Goal: Task Accomplishment & Management: Use online tool/utility

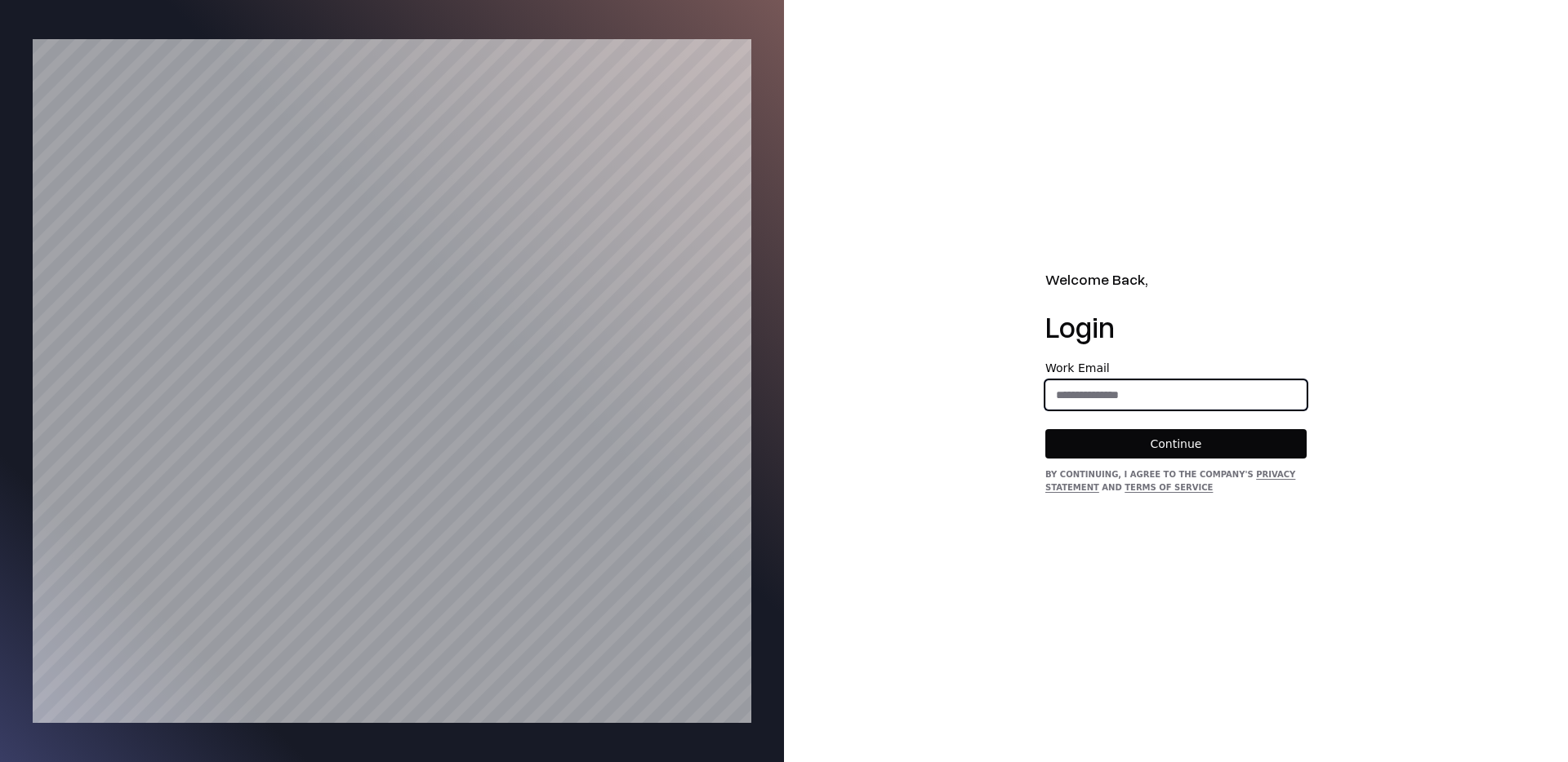
click at [1138, 394] on input "email" at bounding box center [1175, 395] width 259 height 30
type input "**********"
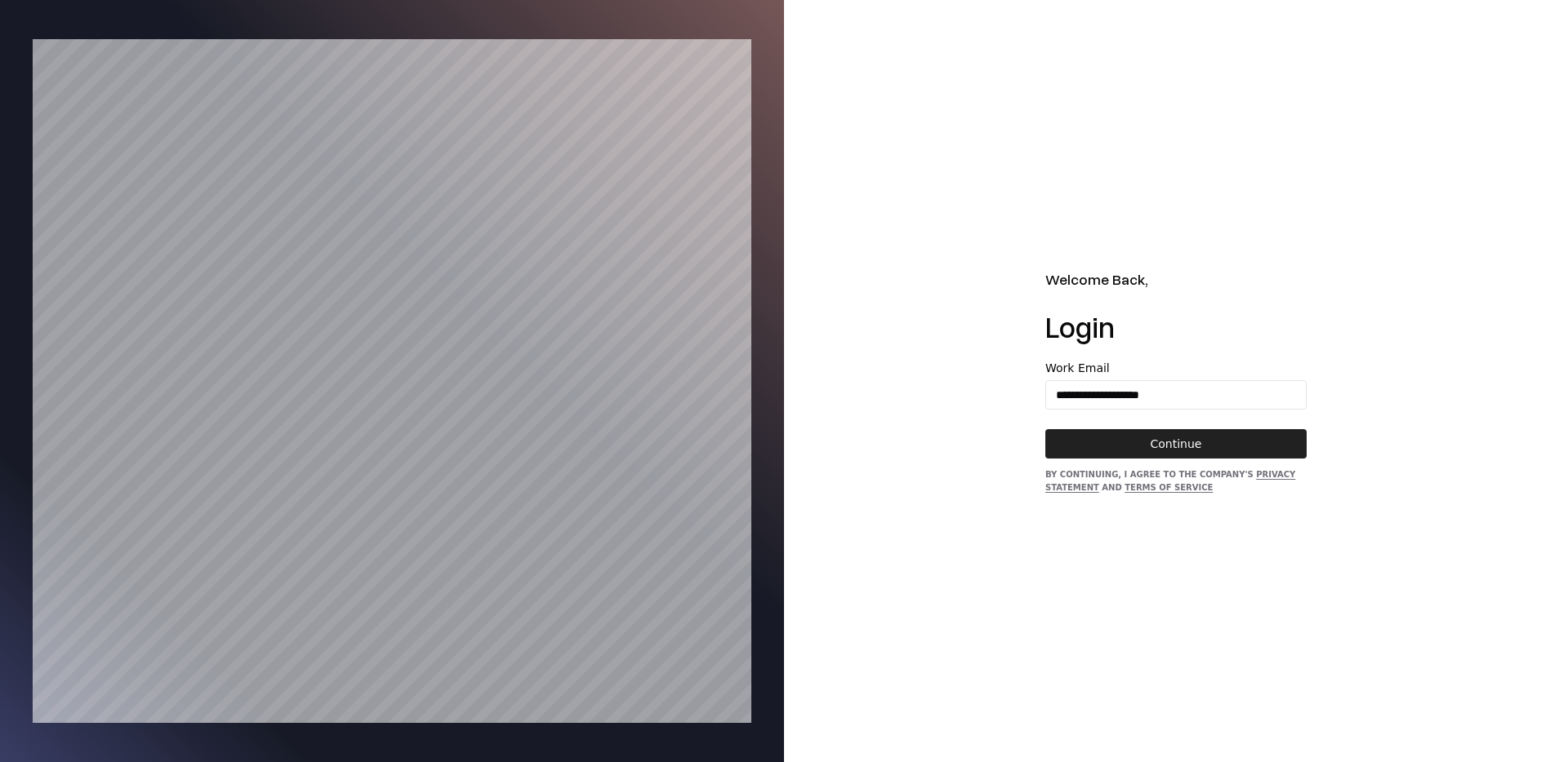
click at [1161, 433] on button "Continue" at bounding box center [1175, 444] width 261 height 30
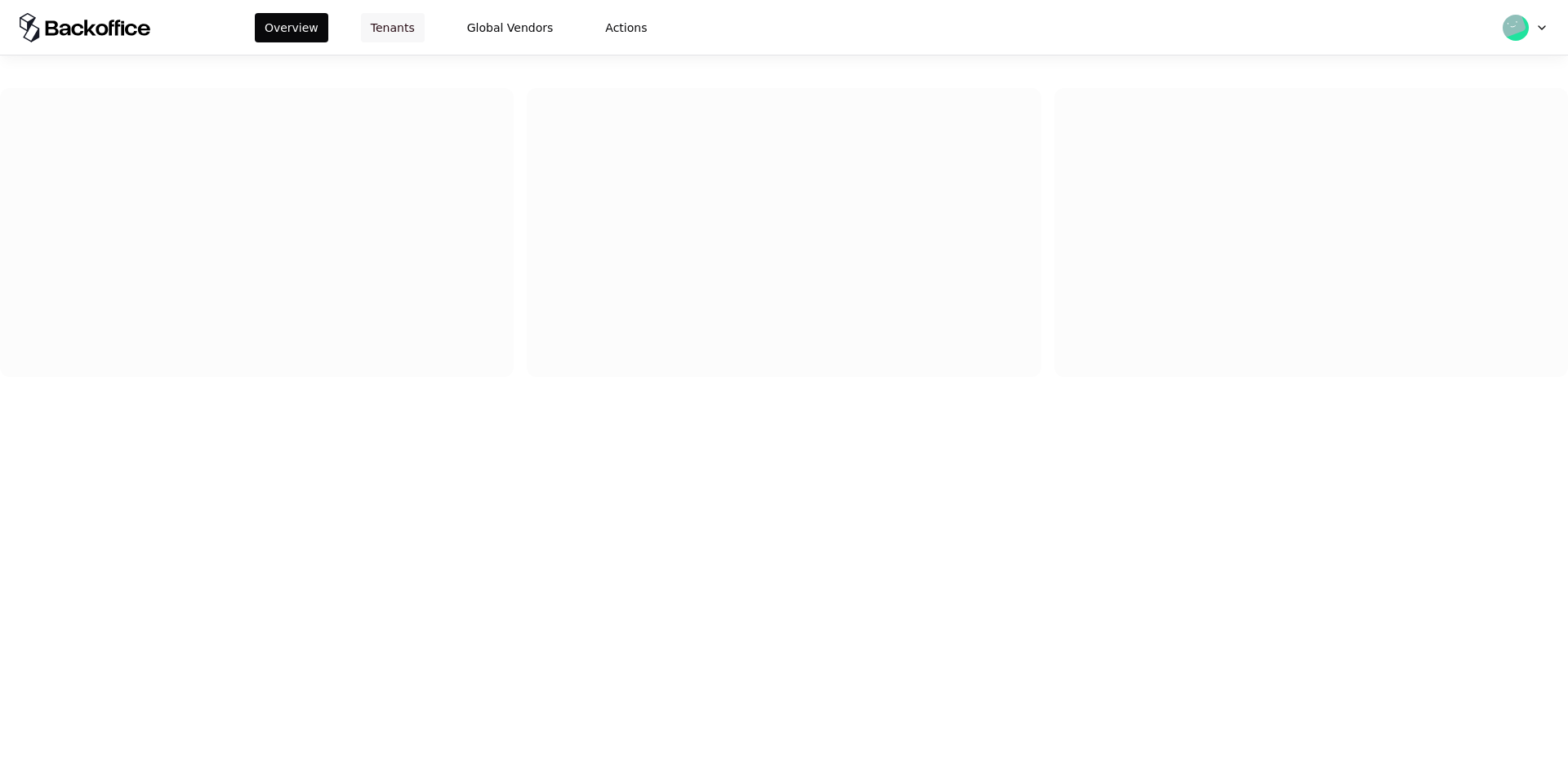
click at [370, 22] on button "Tenants" at bounding box center [393, 27] width 64 height 30
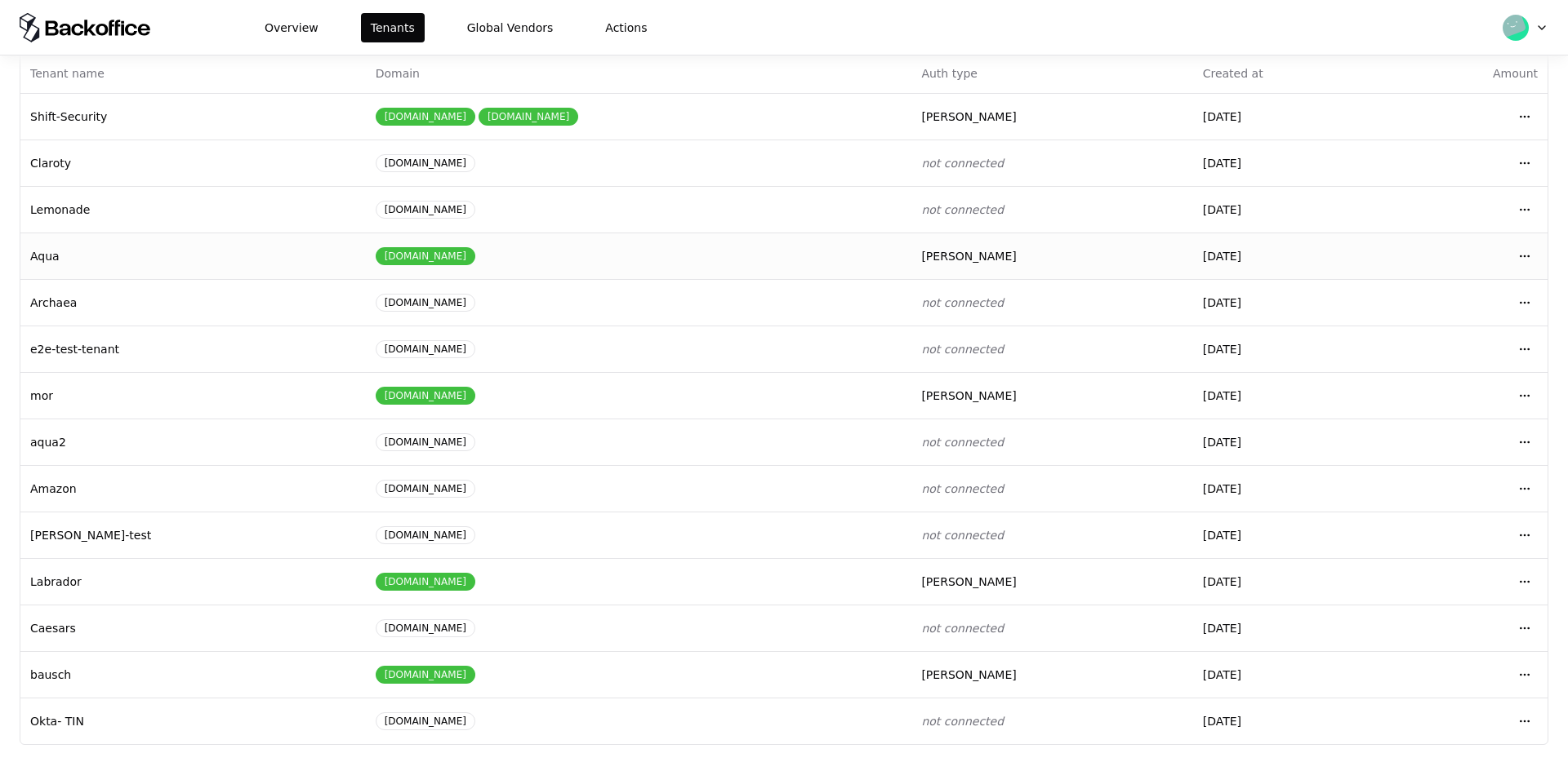
scroll to position [87, 0]
click at [1524, 350] on html "Overview Tenants Global Vendors Actions Tenants Add Tenant Tenant name Domain A…" at bounding box center [784, 381] width 1568 height 762
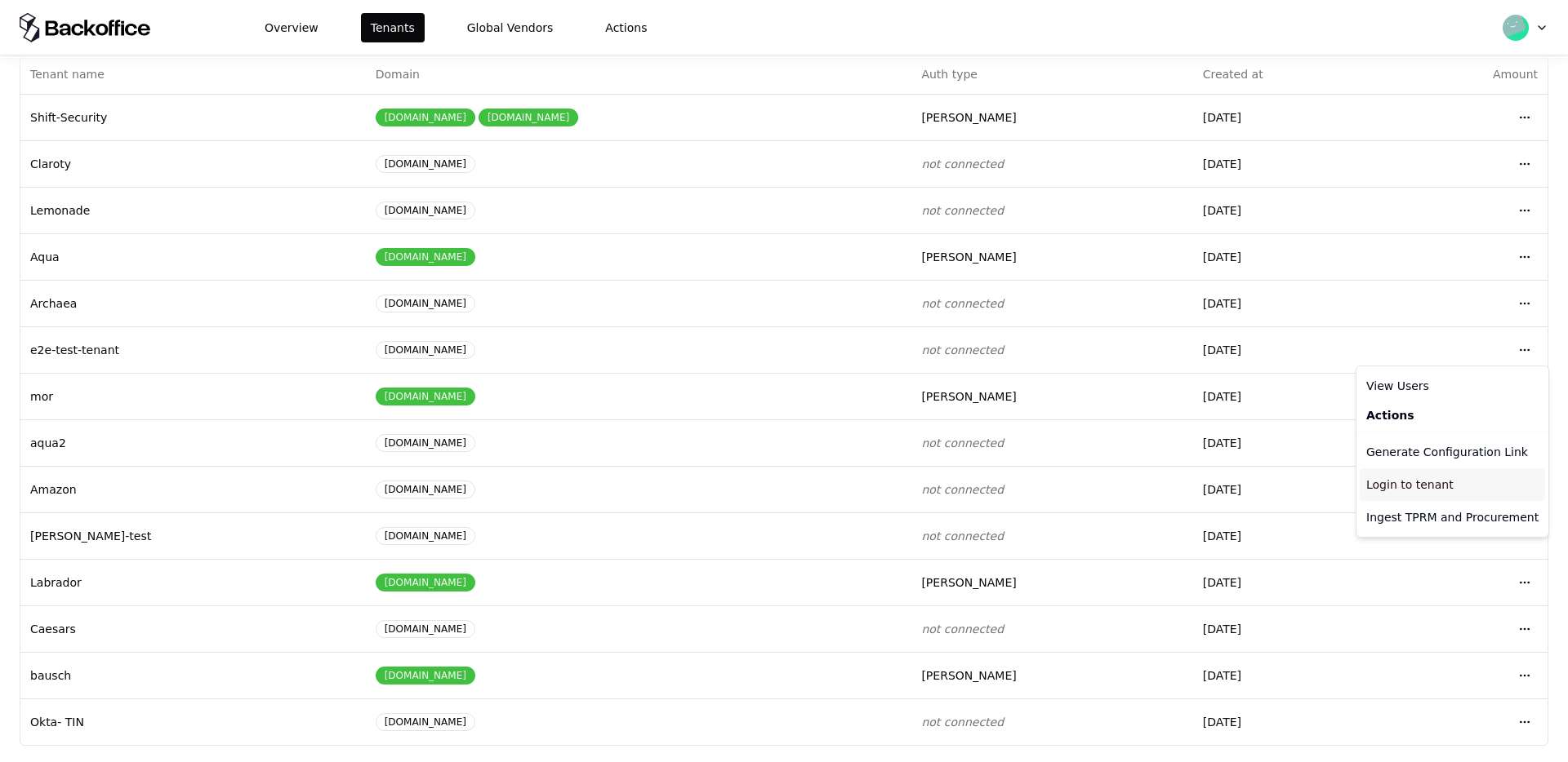
click at [1421, 489] on div "Login to tenant" at bounding box center [1451, 485] width 185 height 33
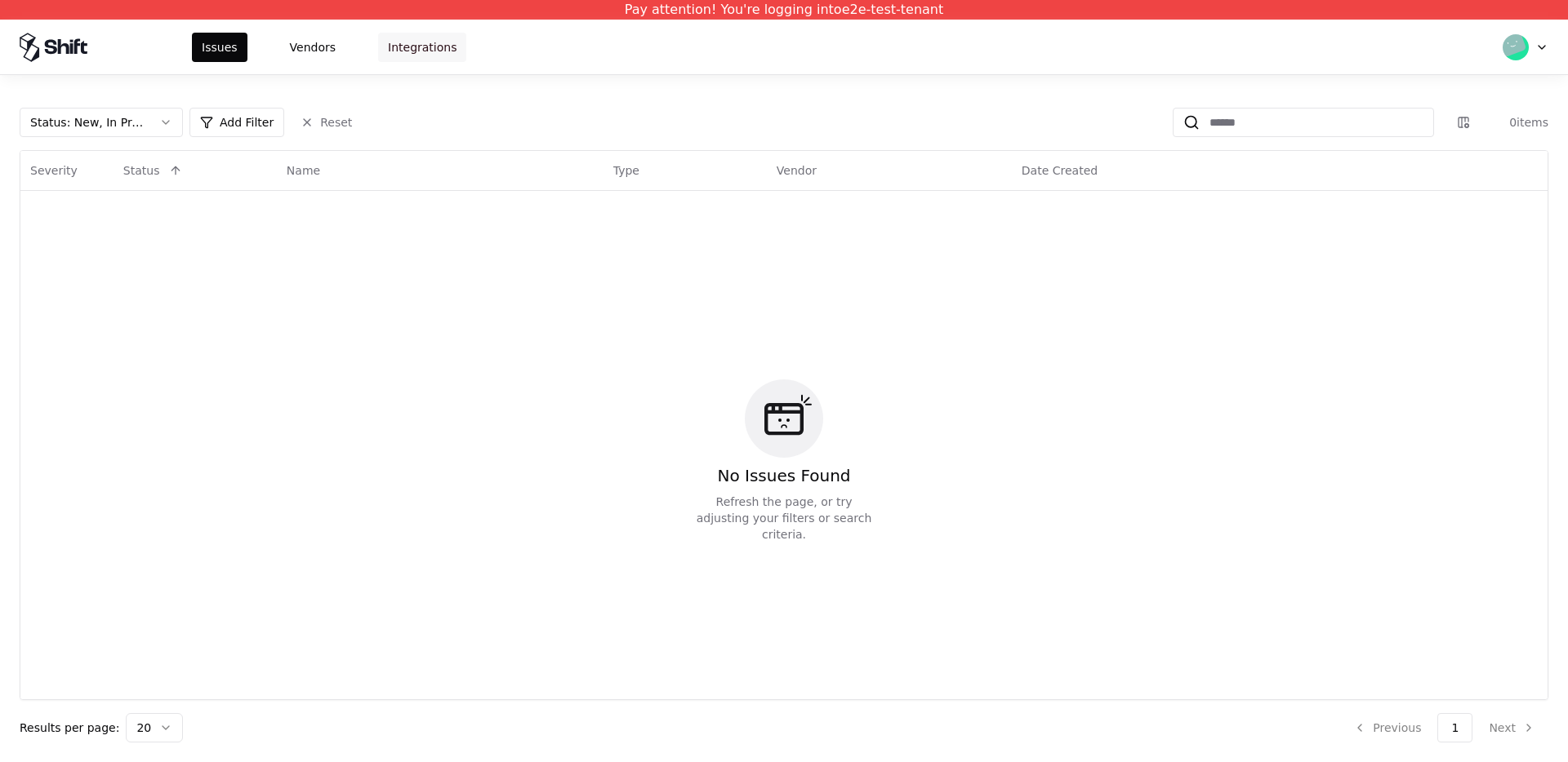
click at [413, 45] on button "Integrations" at bounding box center [423, 47] width 89 height 30
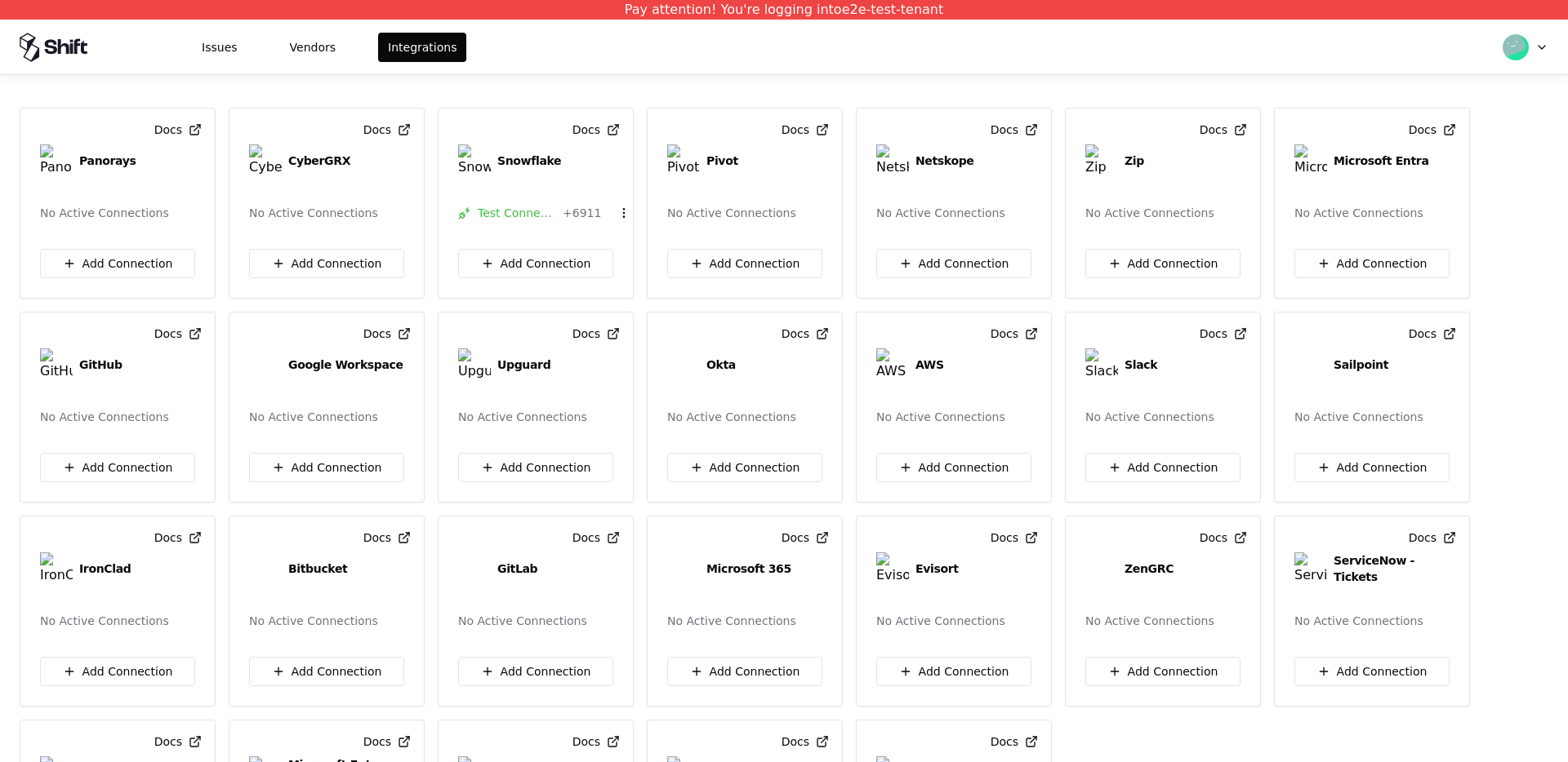
click at [1006, 78] on div "Docs Panorays No Active Connections Add Connection Docs CyberGRX No Active Conn…" at bounding box center [784, 418] width 1568 height 687
click at [107, 256] on button "Add Connection" at bounding box center [117, 264] width 155 height 30
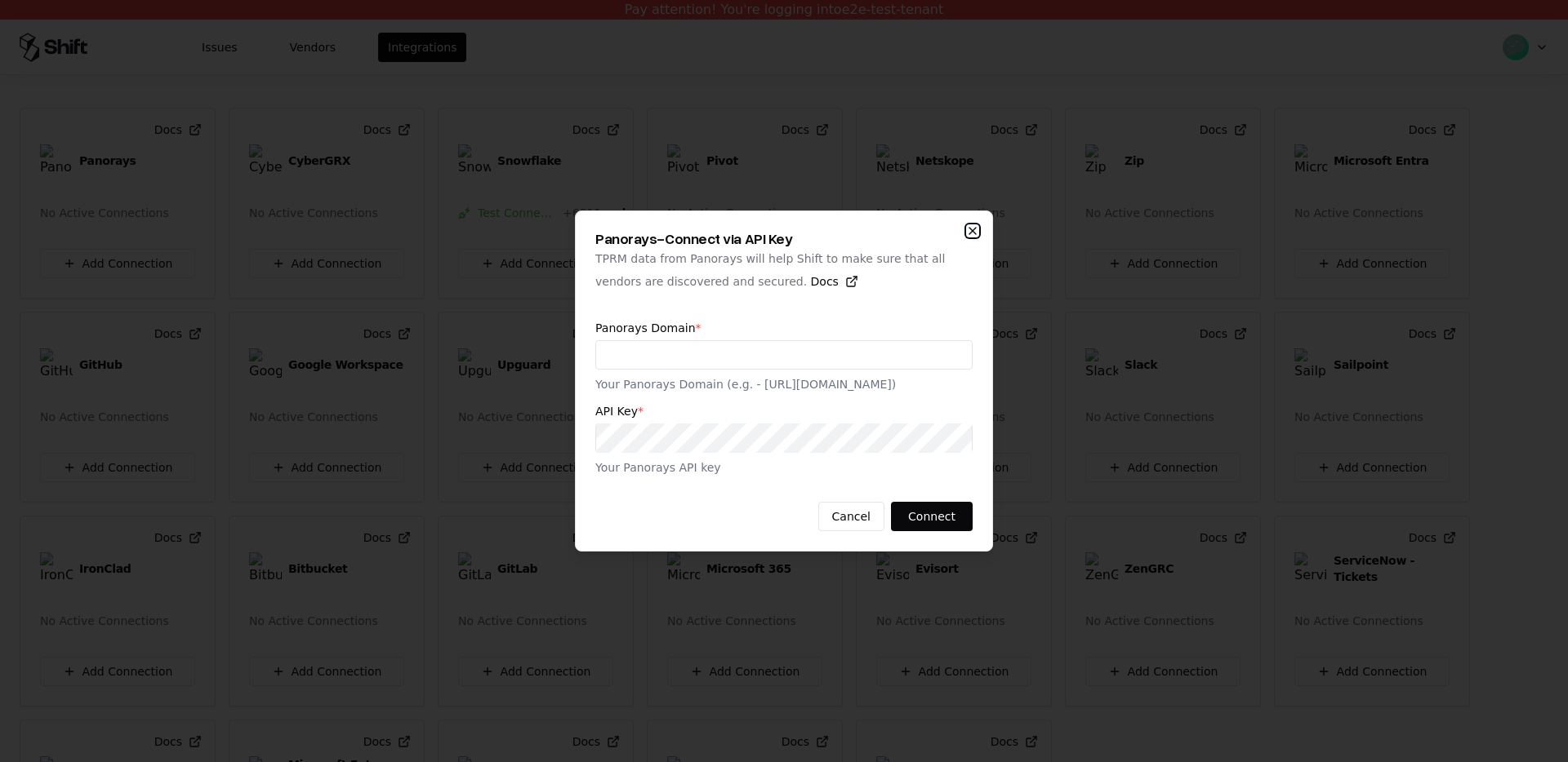
click at [970, 229] on icon "button" at bounding box center [972, 231] width 13 height 13
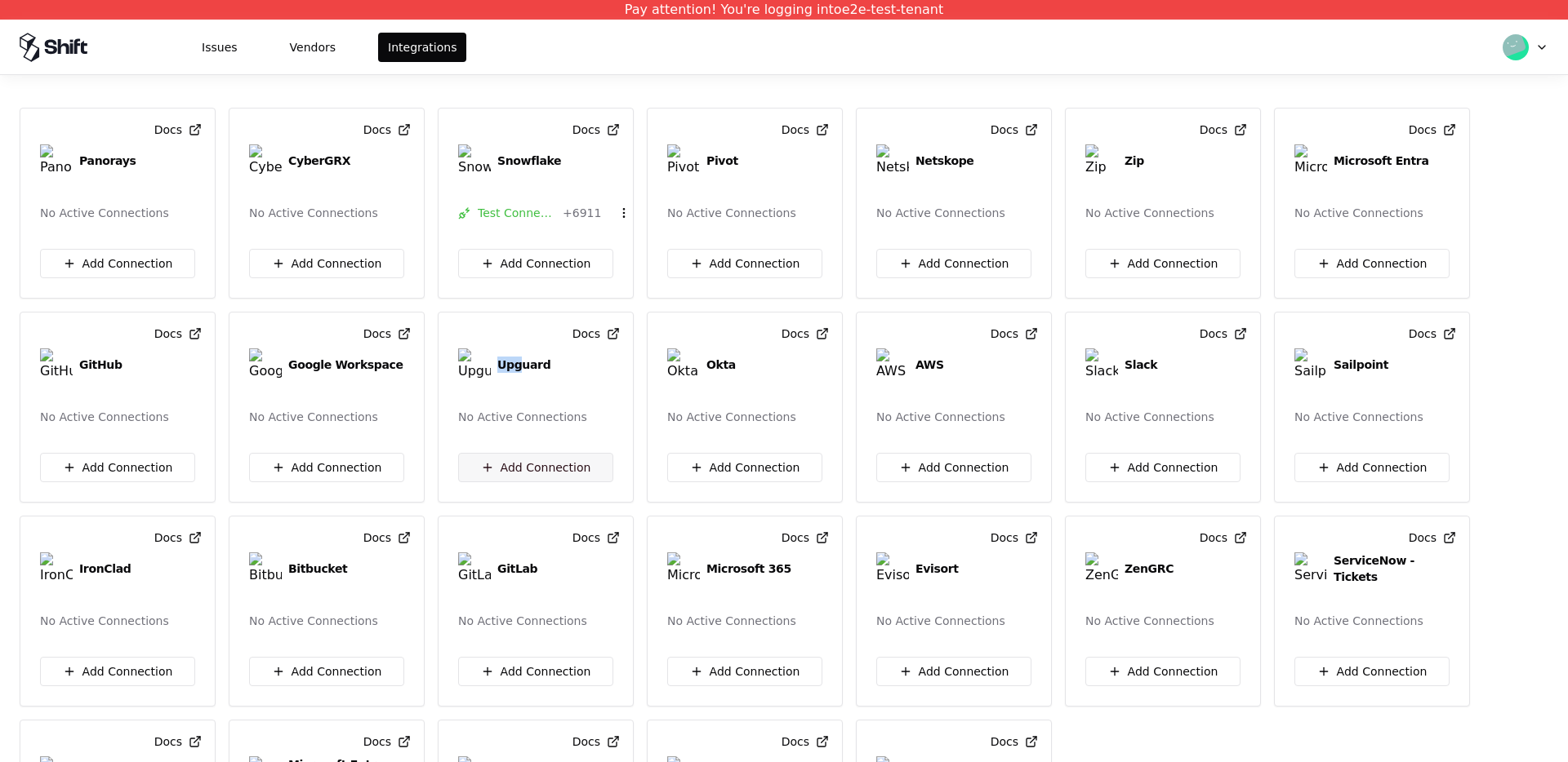
click at [518, 468] on button "Add Connection" at bounding box center [536, 468] width 155 height 30
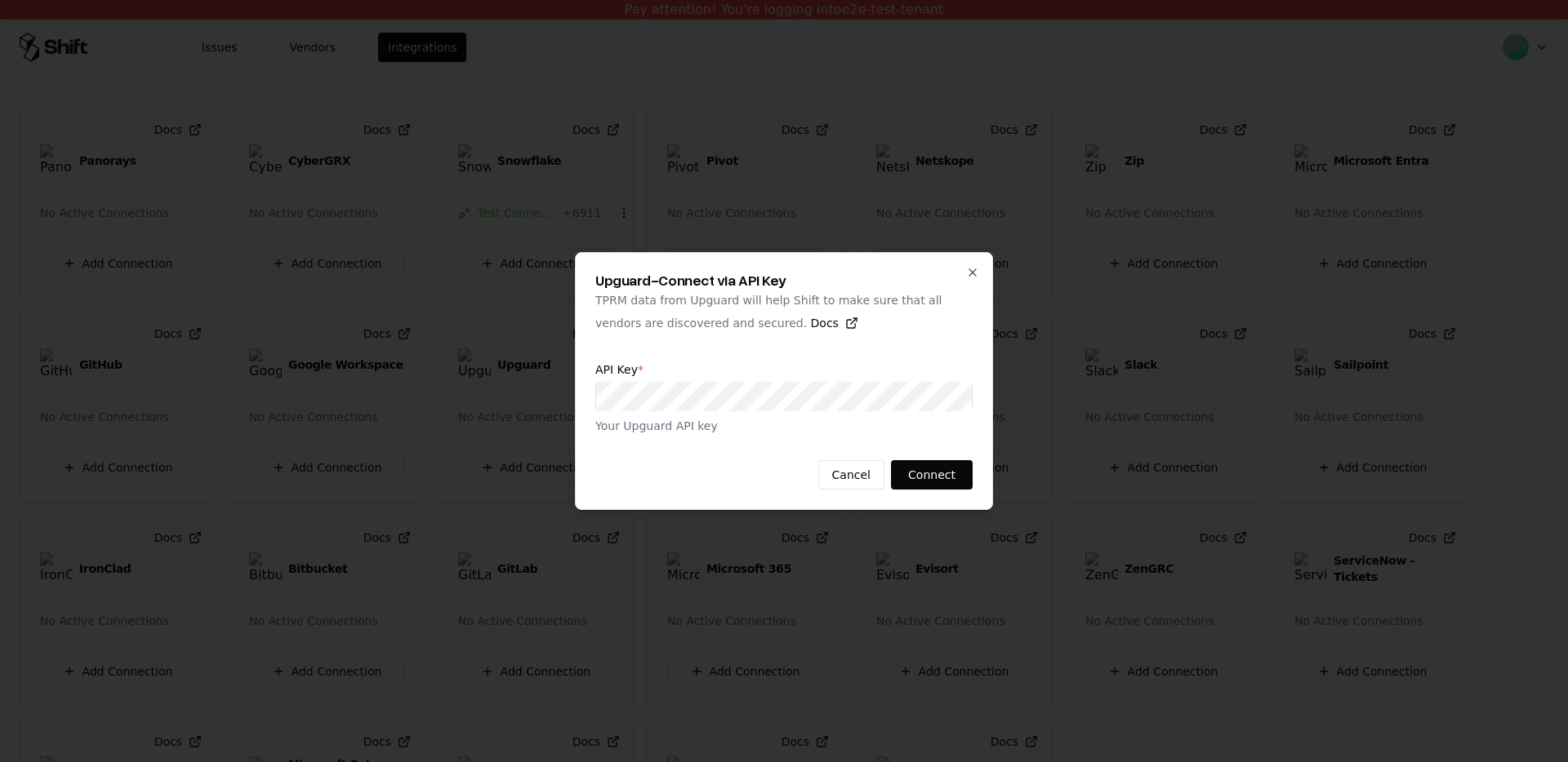
click at [702, 303] on p "TPRM data from Upguard will help Shift to make sure that all vendors are discov…" at bounding box center [784, 315] width 378 height 46
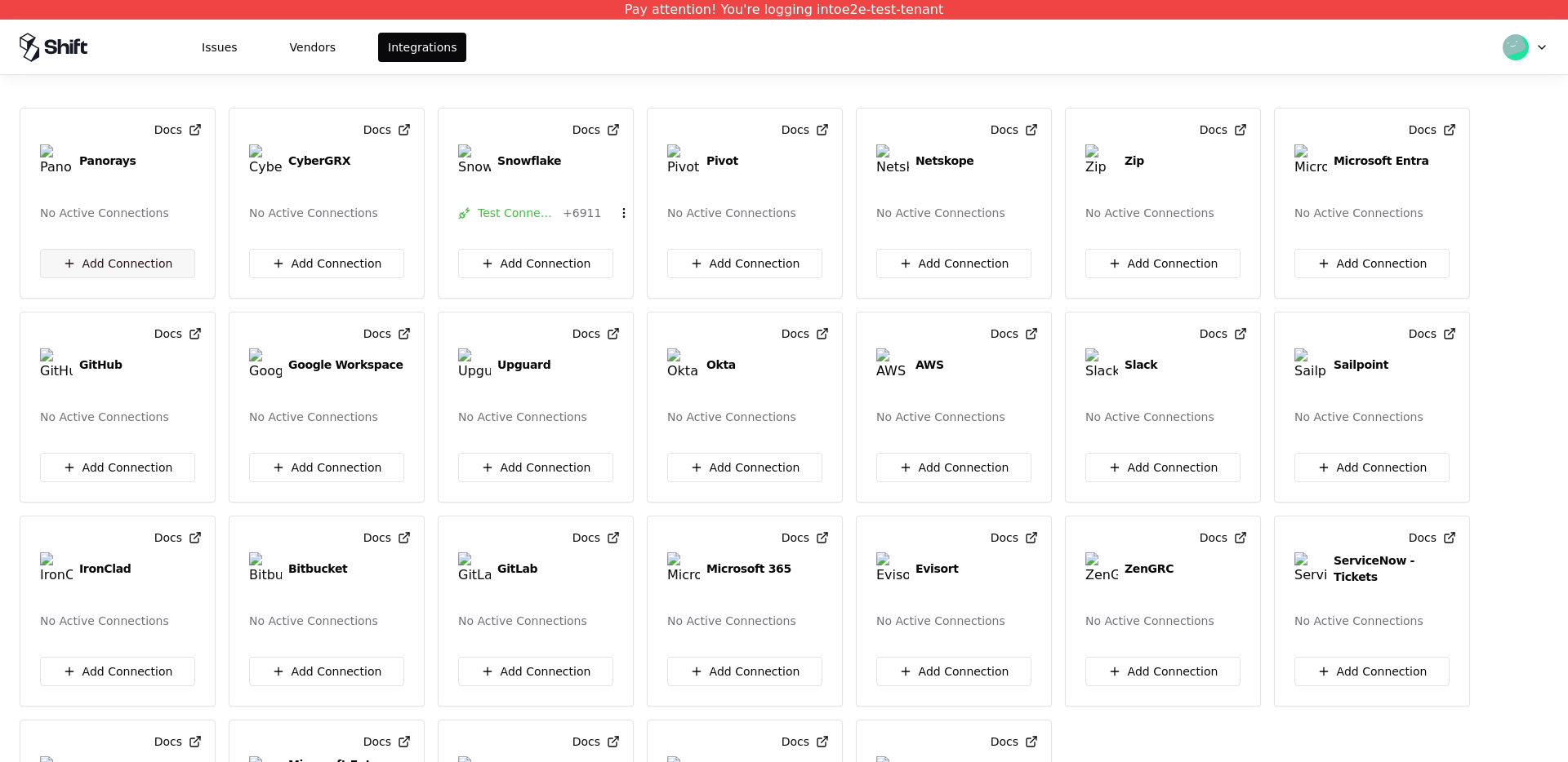
click at [154, 264] on button "Add Connection" at bounding box center [117, 264] width 155 height 30
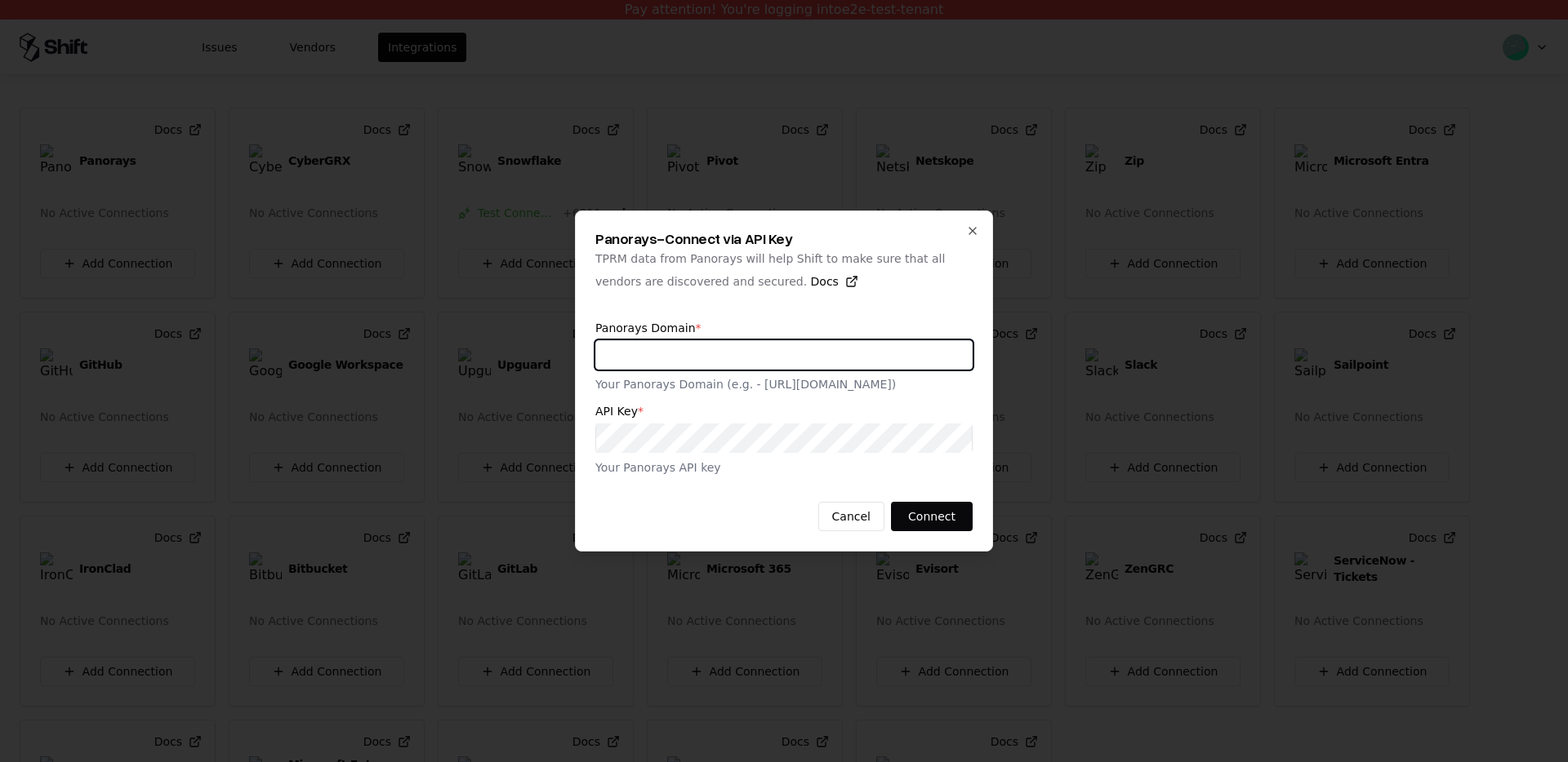
click at [660, 352] on input "text" at bounding box center [784, 355] width 376 height 30
click at [629, 367] on input "text" at bounding box center [784, 355] width 376 height 30
type input "*"
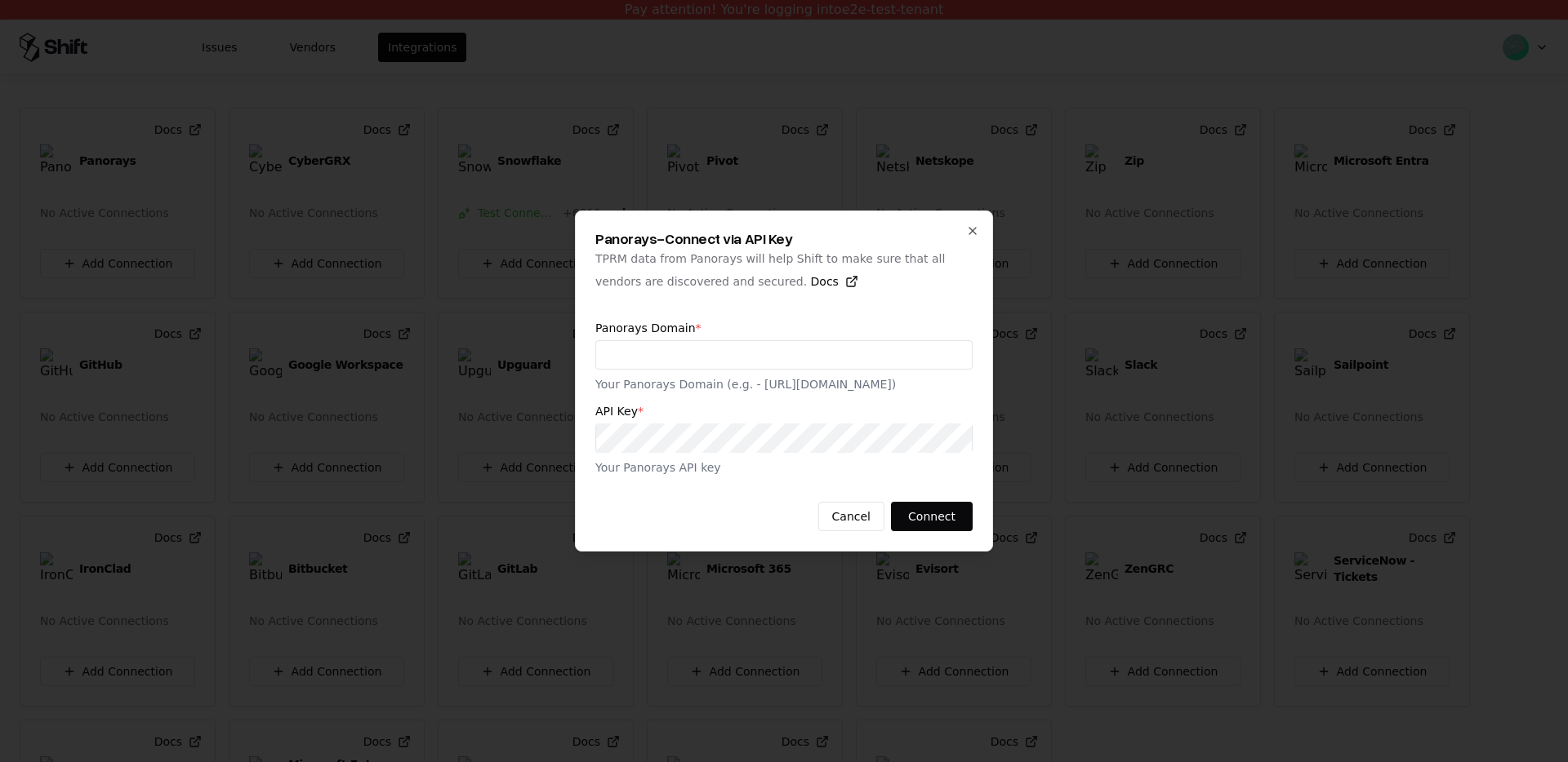
drag, startPoint x: 682, startPoint y: 327, endPoint x: 592, endPoint y: 322, distance: 90.1
click at [592, 324] on div "Panorays - Connect via API Key TPRM data from Panorays will help Shift to make …" at bounding box center [783, 381] width 418 height 341
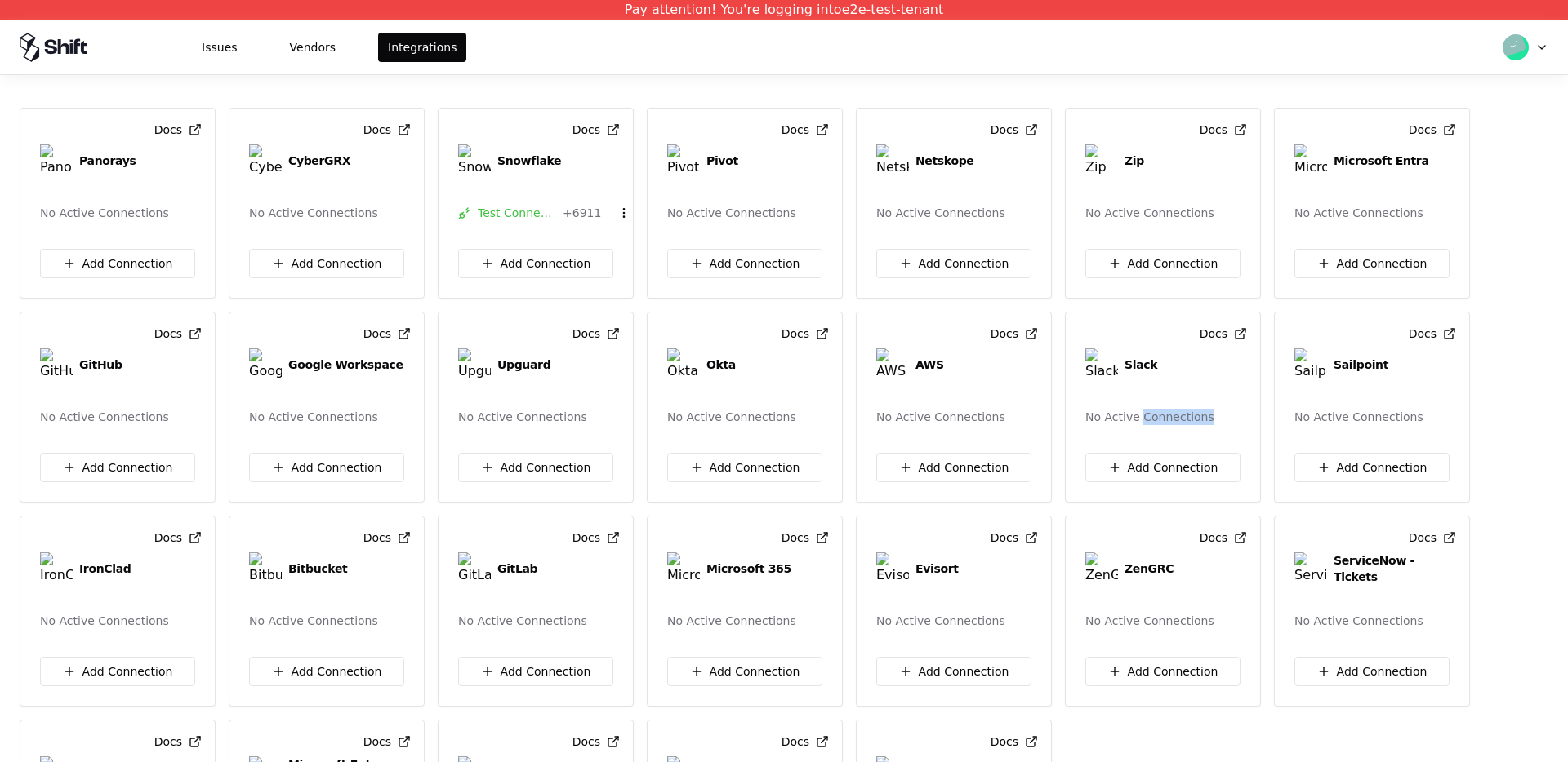
click at [1164, 410] on div "No Active Connections" at bounding box center [1149, 417] width 129 height 16
click at [979, 472] on button "Add Connection" at bounding box center [954, 468] width 155 height 30
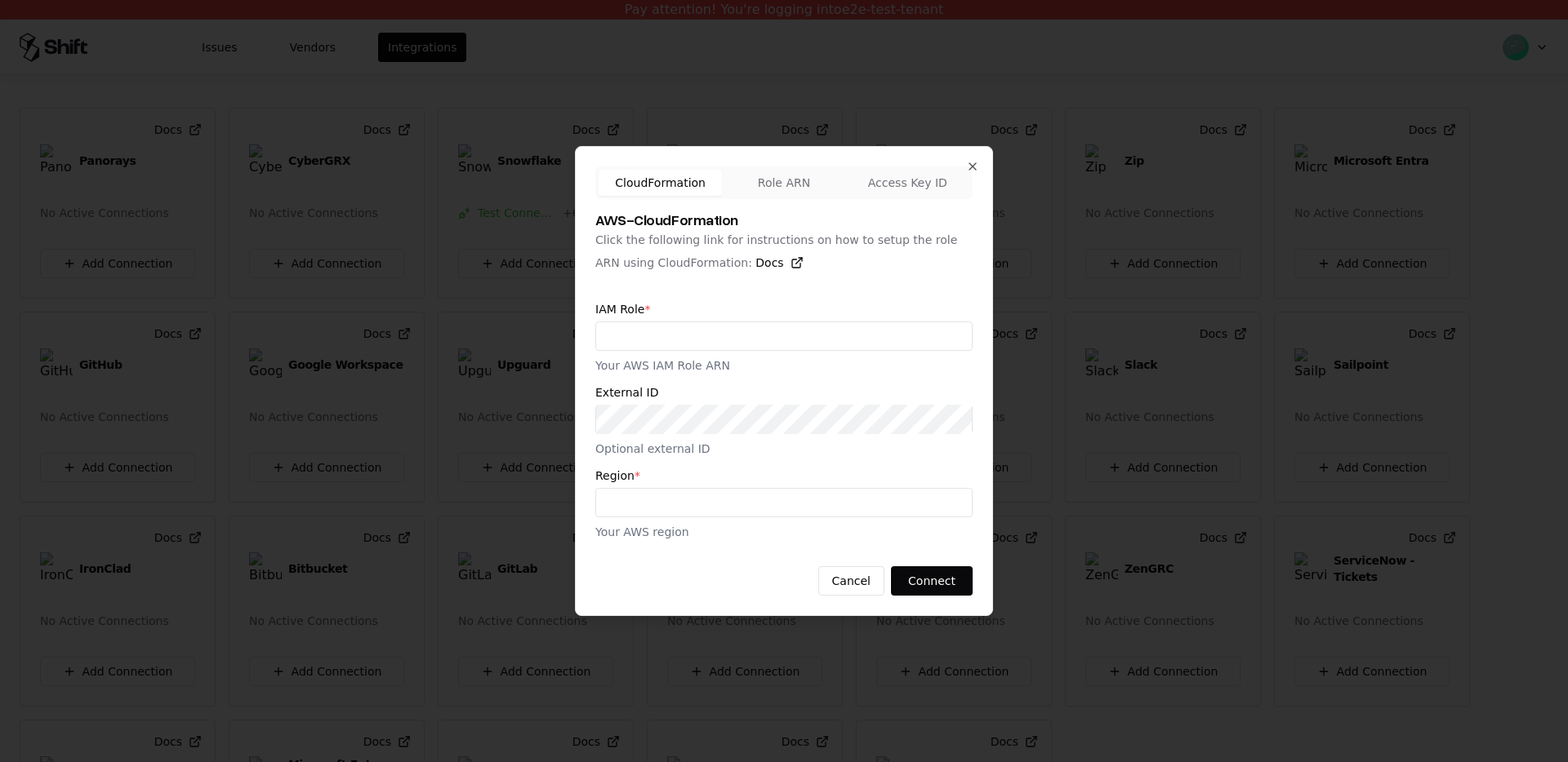
click at [991, 316] on div "CloudFormation Role ARN Access Key ID AWS - CloudFormation Click the following …" at bounding box center [783, 381] width 418 height 470
click at [976, 315] on div "CloudFormation Role ARN Access Key ID AWS - CloudFormation Click the following …" at bounding box center [783, 381] width 418 height 470
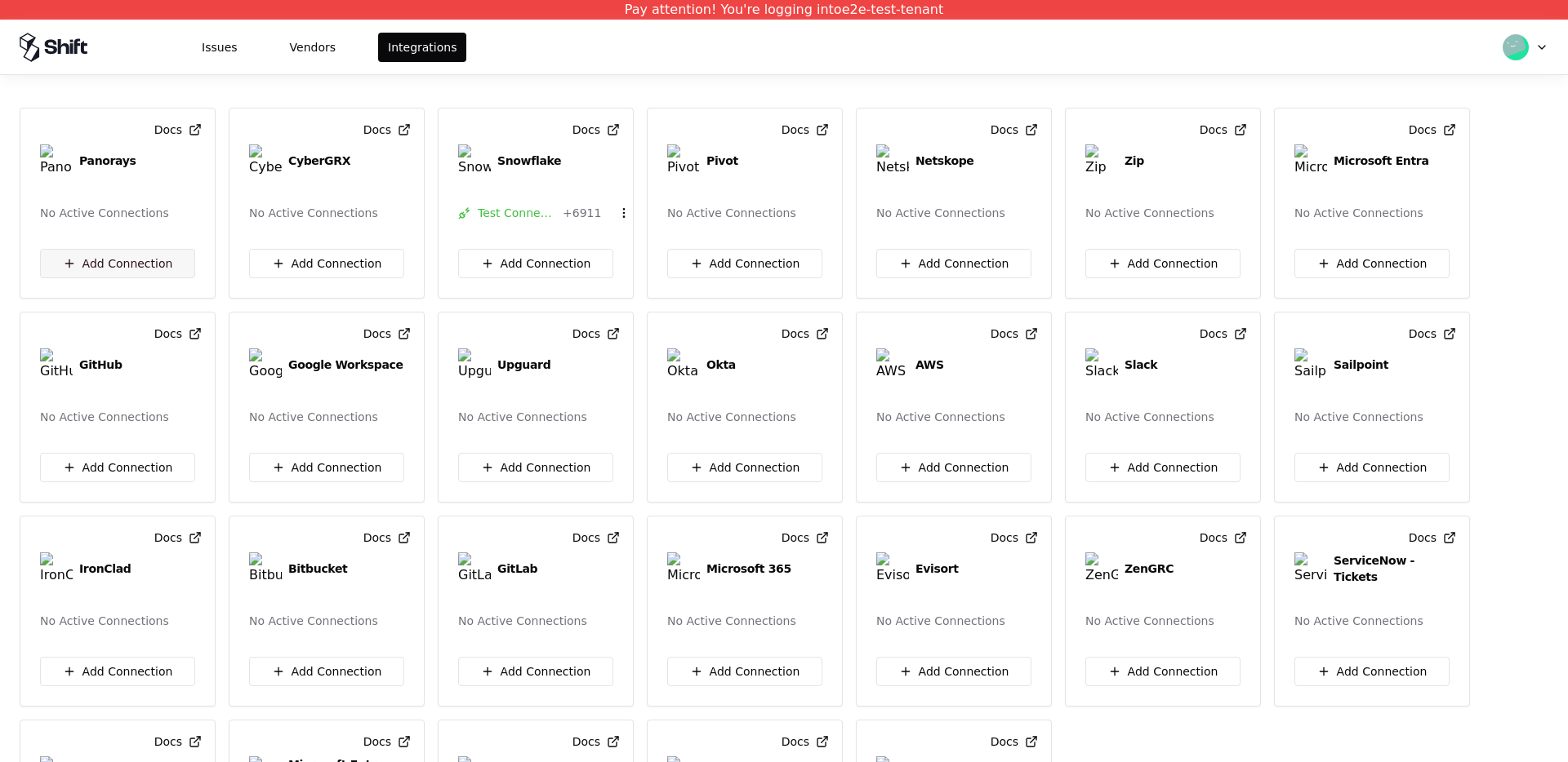
click at [125, 256] on button "Add Connection" at bounding box center [117, 264] width 155 height 30
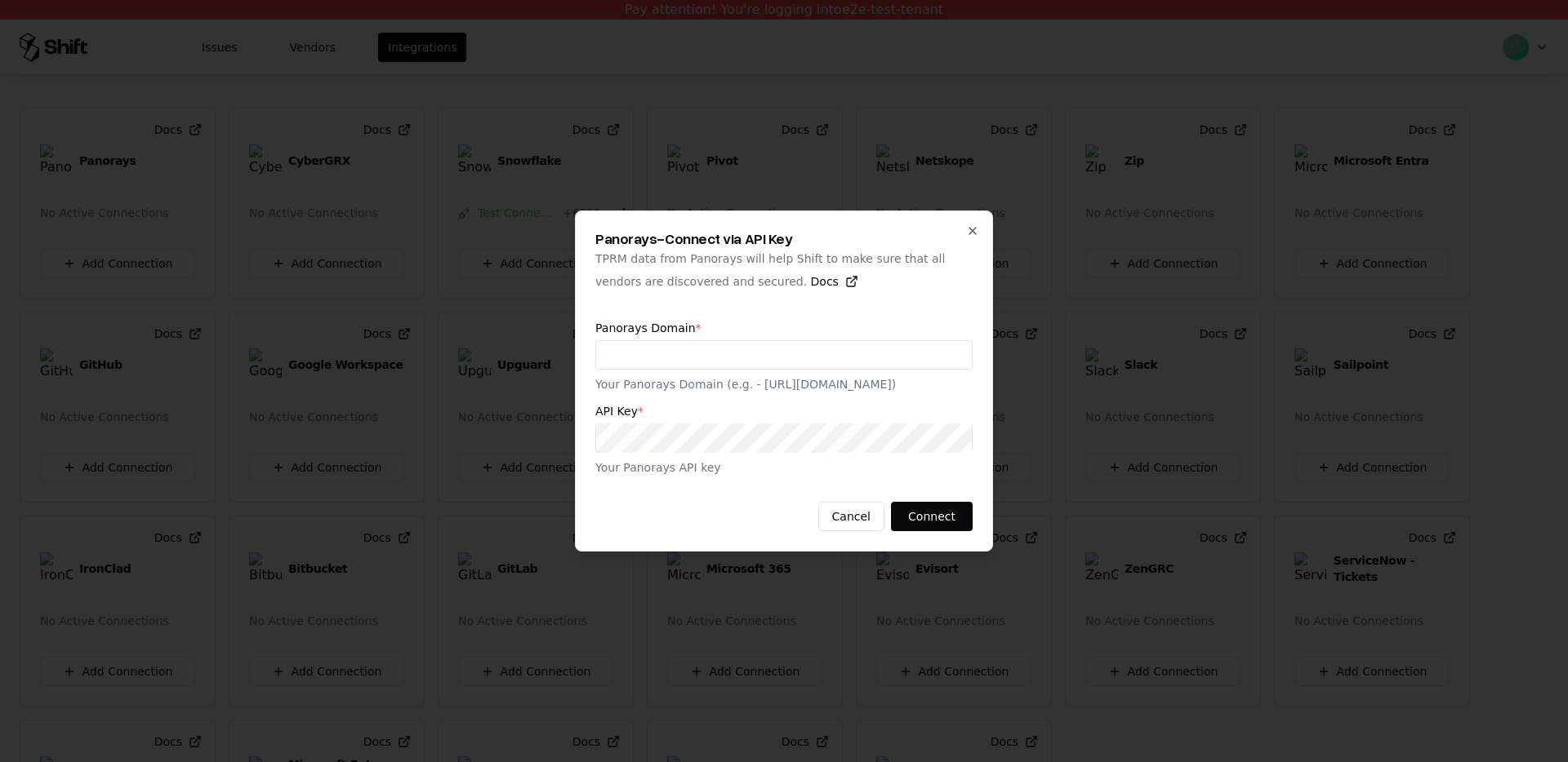
click at [835, 339] on div "Panorays Domain * Your Panorays Domain (e.g. - https://api.panoraysapp.com)" at bounding box center [784, 358] width 378 height 70
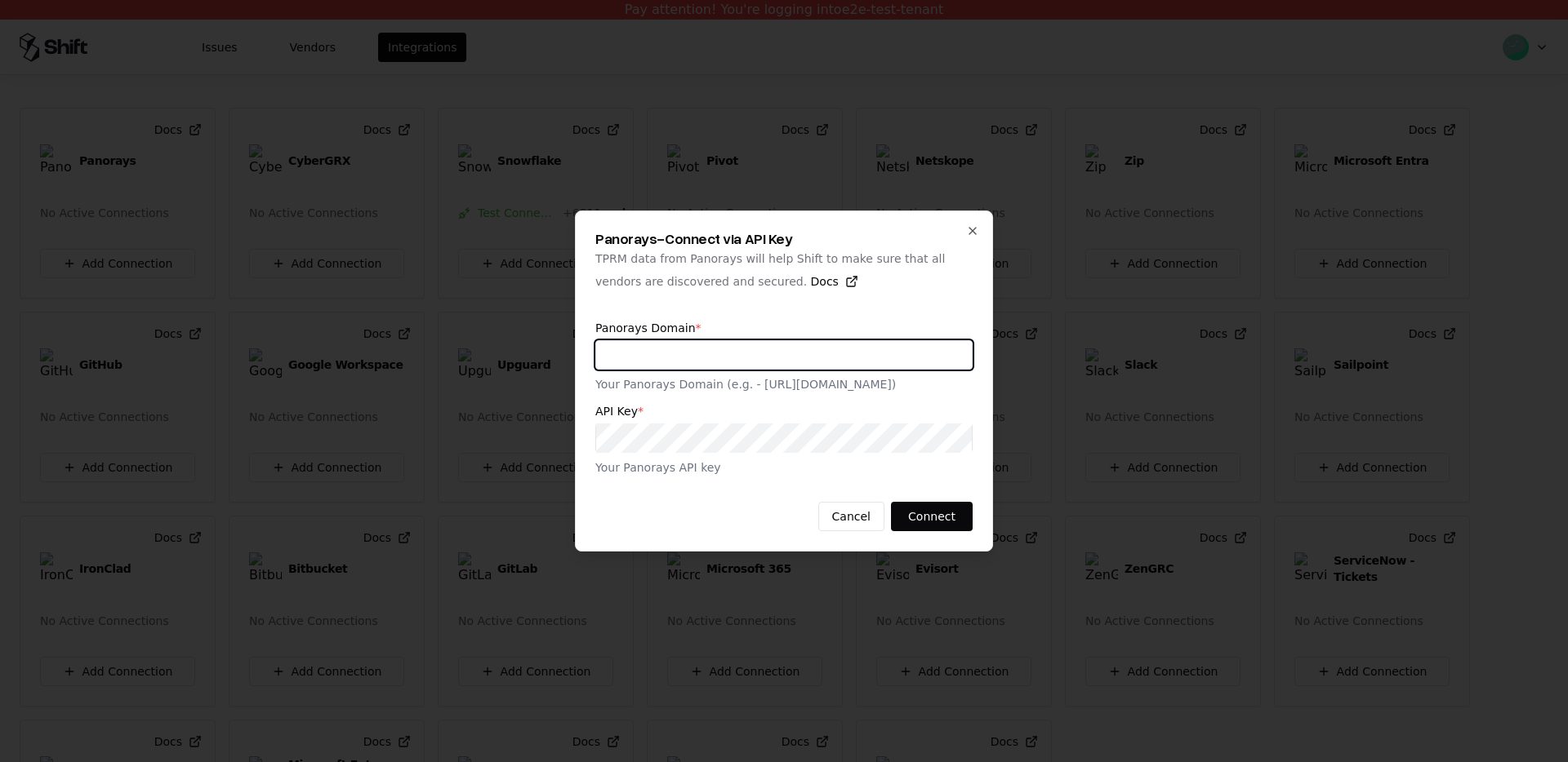
click at [804, 357] on input "text" at bounding box center [784, 355] width 376 height 30
click at [774, 353] on input "text" at bounding box center [784, 355] width 376 height 30
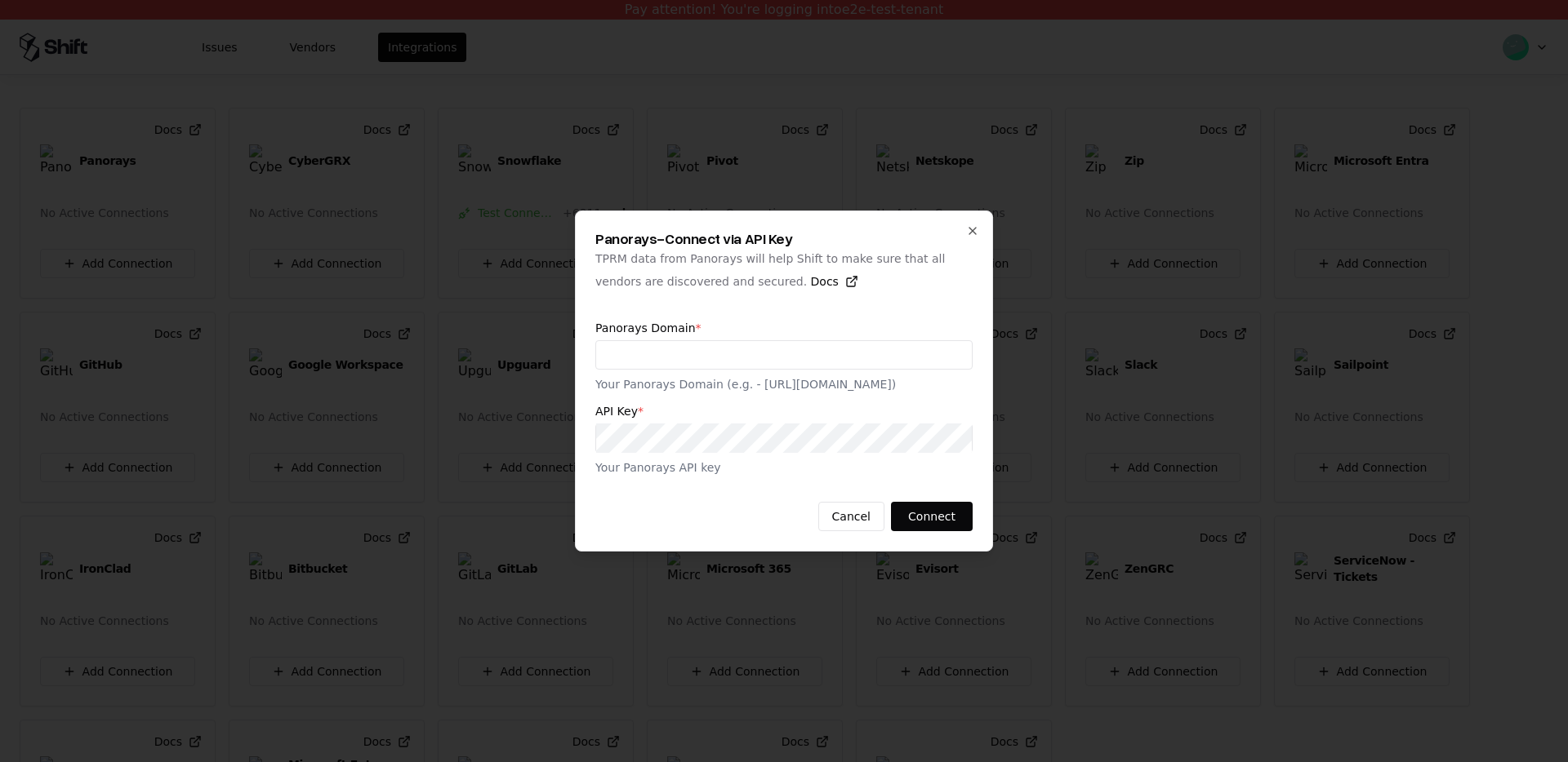
click at [789, 325] on label "Panorays Domain *" at bounding box center [784, 328] width 378 height 12
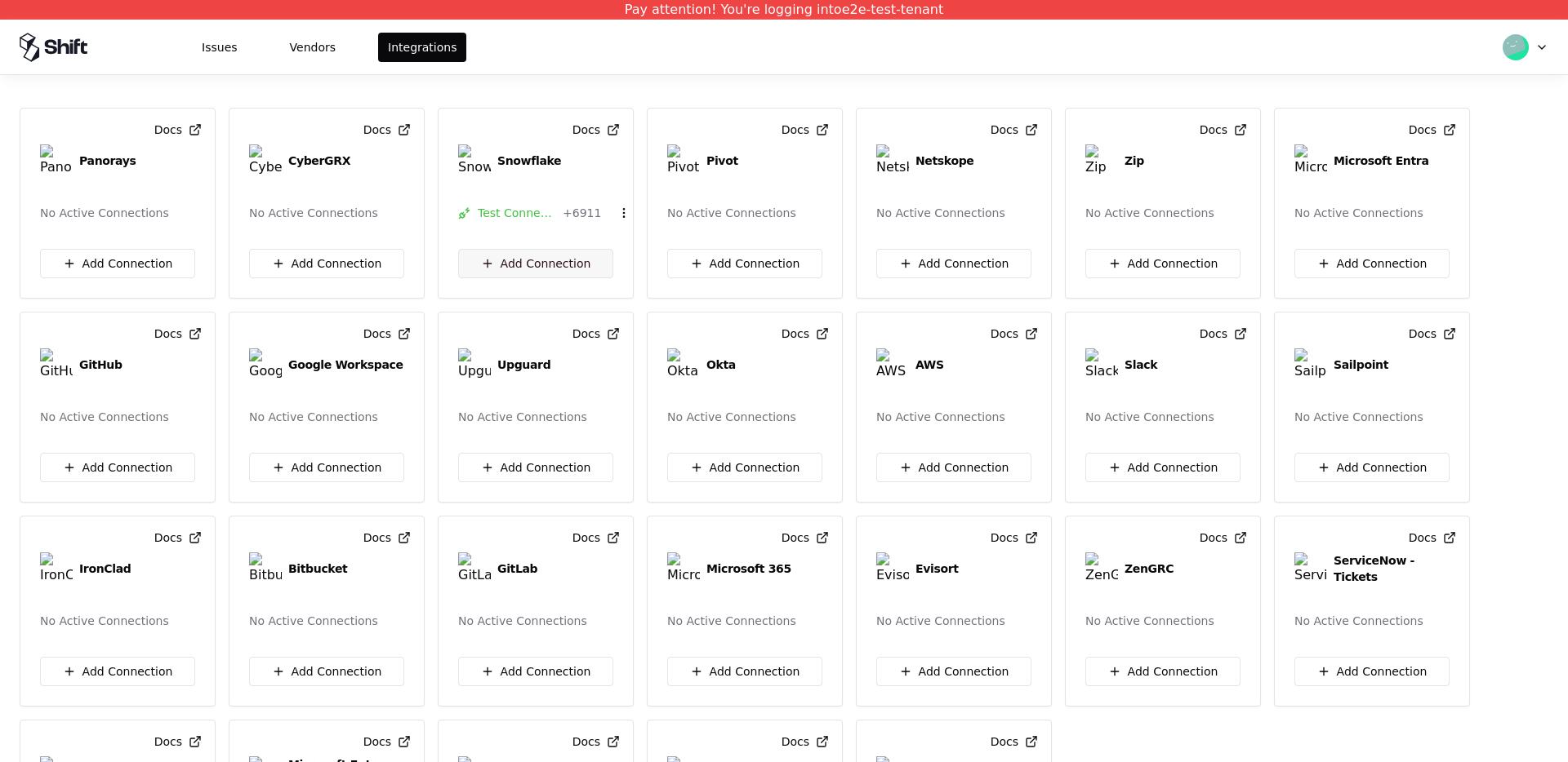
click at [565, 256] on button "Add Connection" at bounding box center [536, 264] width 155 height 30
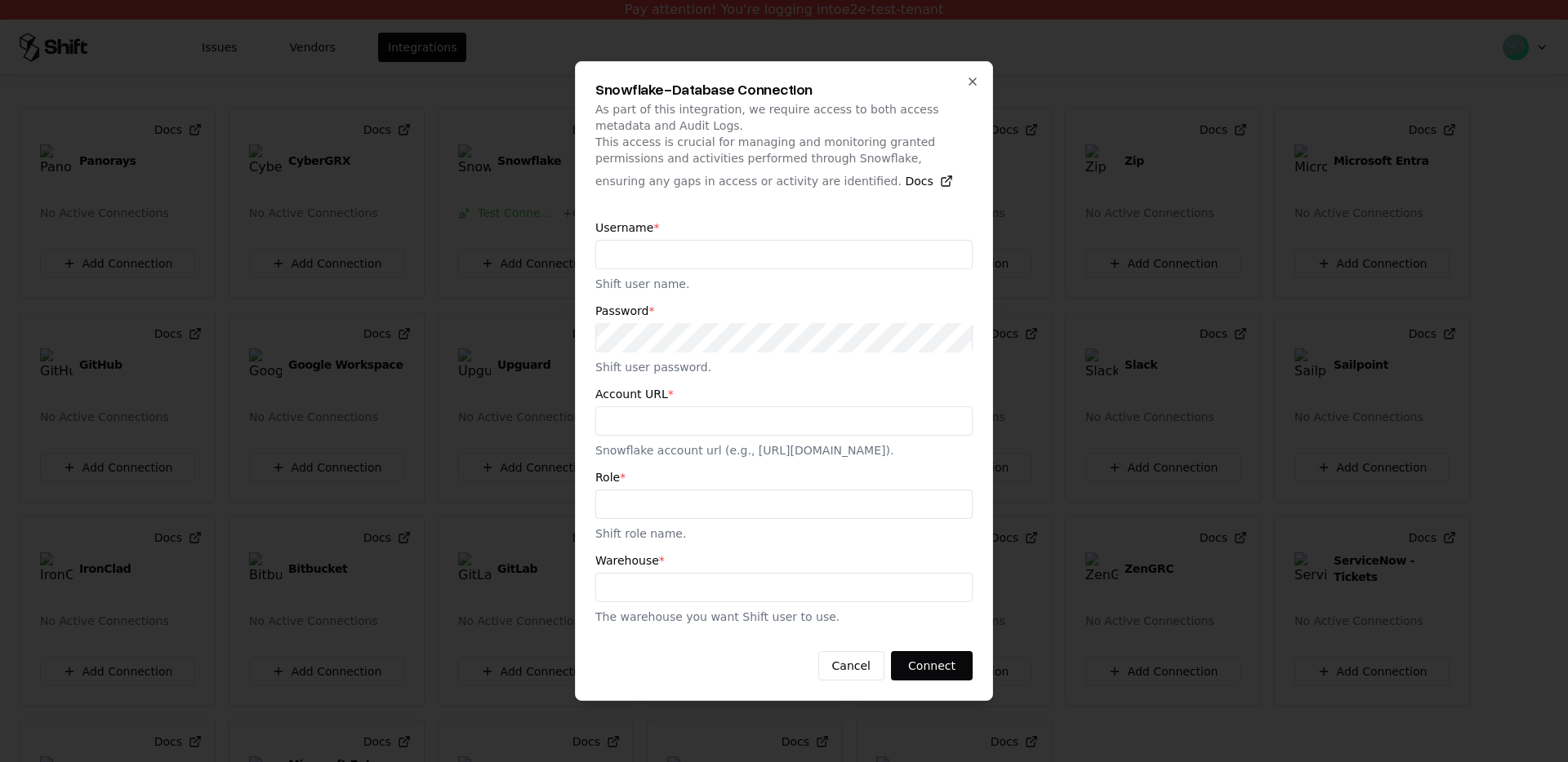
click at [646, 222] on label "Username *" at bounding box center [784, 228] width 378 height 12
click at [611, 222] on label "Username *" at bounding box center [784, 228] width 378 height 12
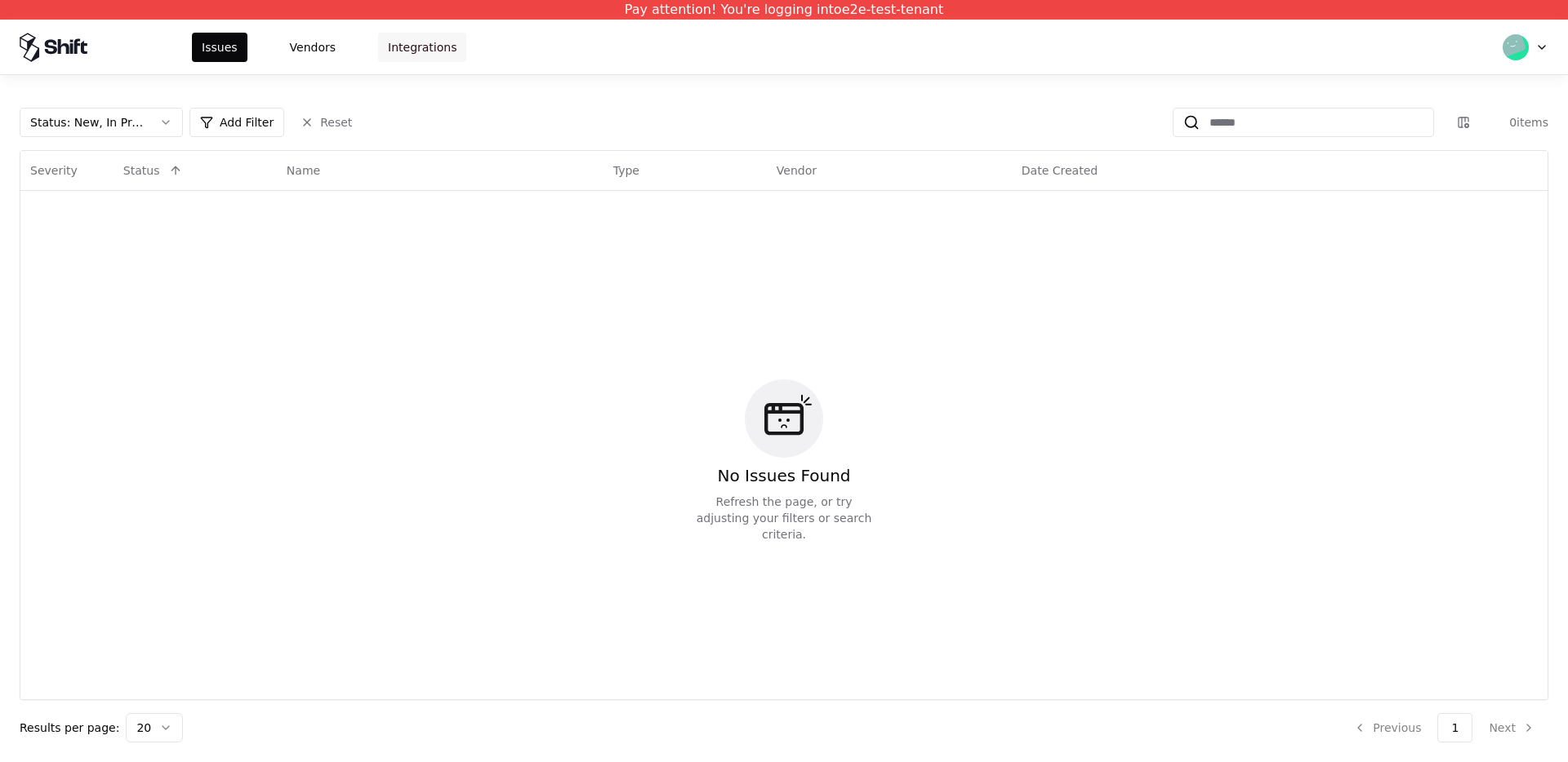
click at [410, 40] on button "Integrations" at bounding box center [423, 47] width 89 height 30
click at [1535, 51] on html "Pay attention! You're logging into e2e-test-tenant Issues Vendors Integrations …" at bounding box center [784, 381] width 1568 height 762
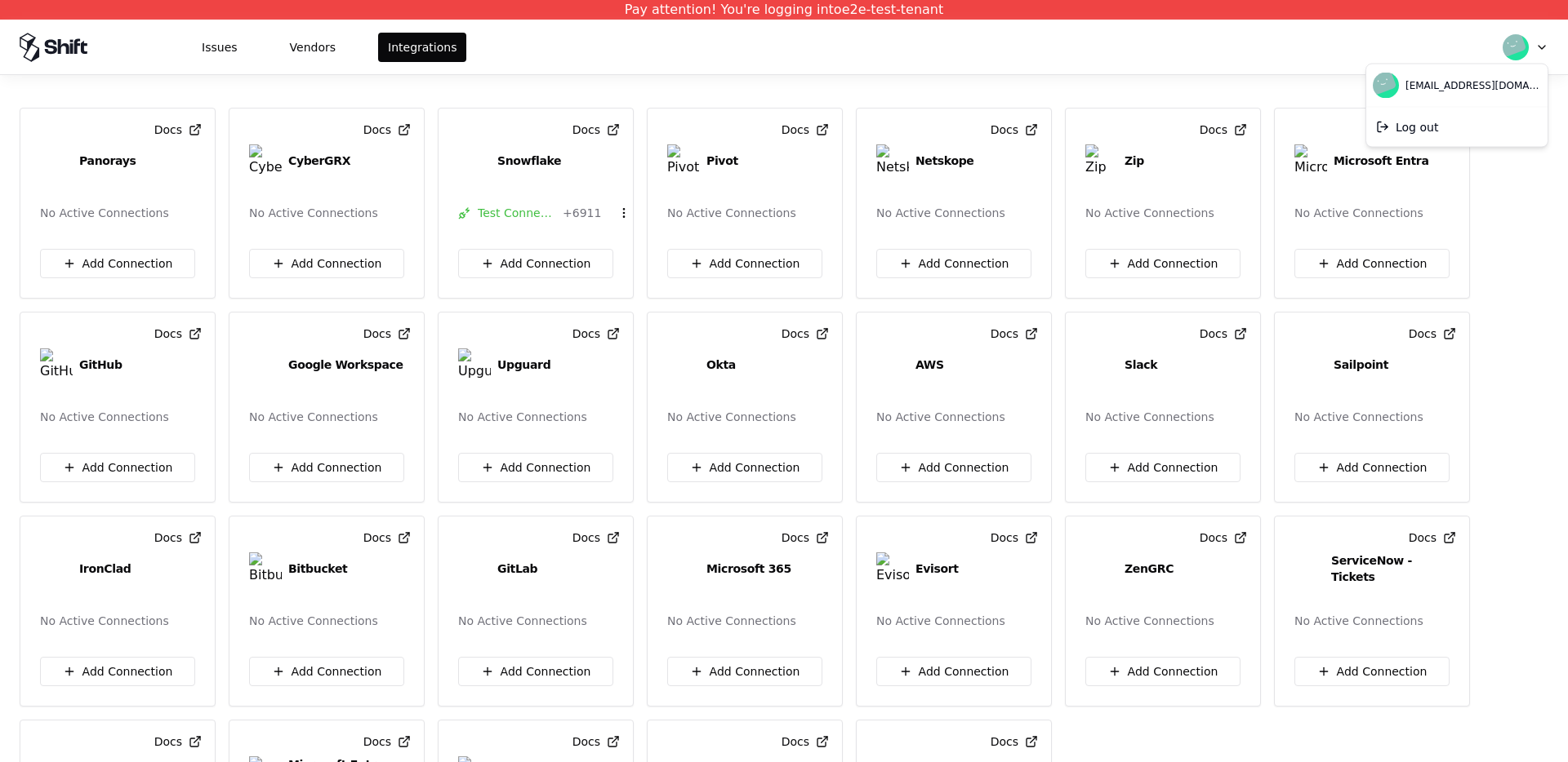
click at [1535, 51] on html "Pay attention! You're logging into e2e-test-tenant Issues Vendors Integrations …" at bounding box center [784, 381] width 1568 height 762
click at [1362, 47] on html "Pay attention! You're logging into e2e-test-tenant Issues Vendors Integrations …" at bounding box center [784, 381] width 1568 height 762
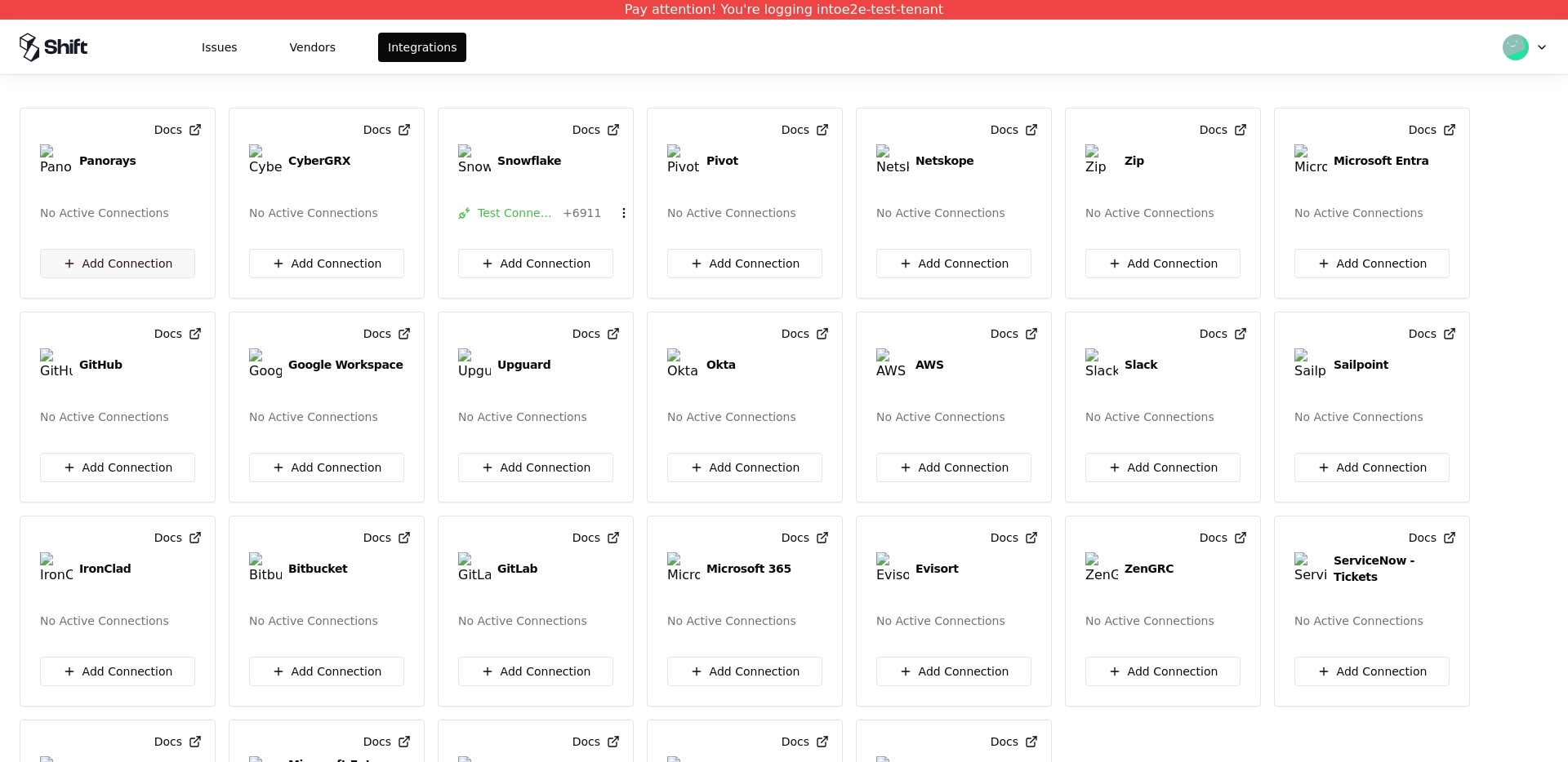
click at [134, 269] on button "Add Connection" at bounding box center [117, 264] width 155 height 30
click at [182, 269] on button "Add Connection" at bounding box center [117, 264] width 155 height 30
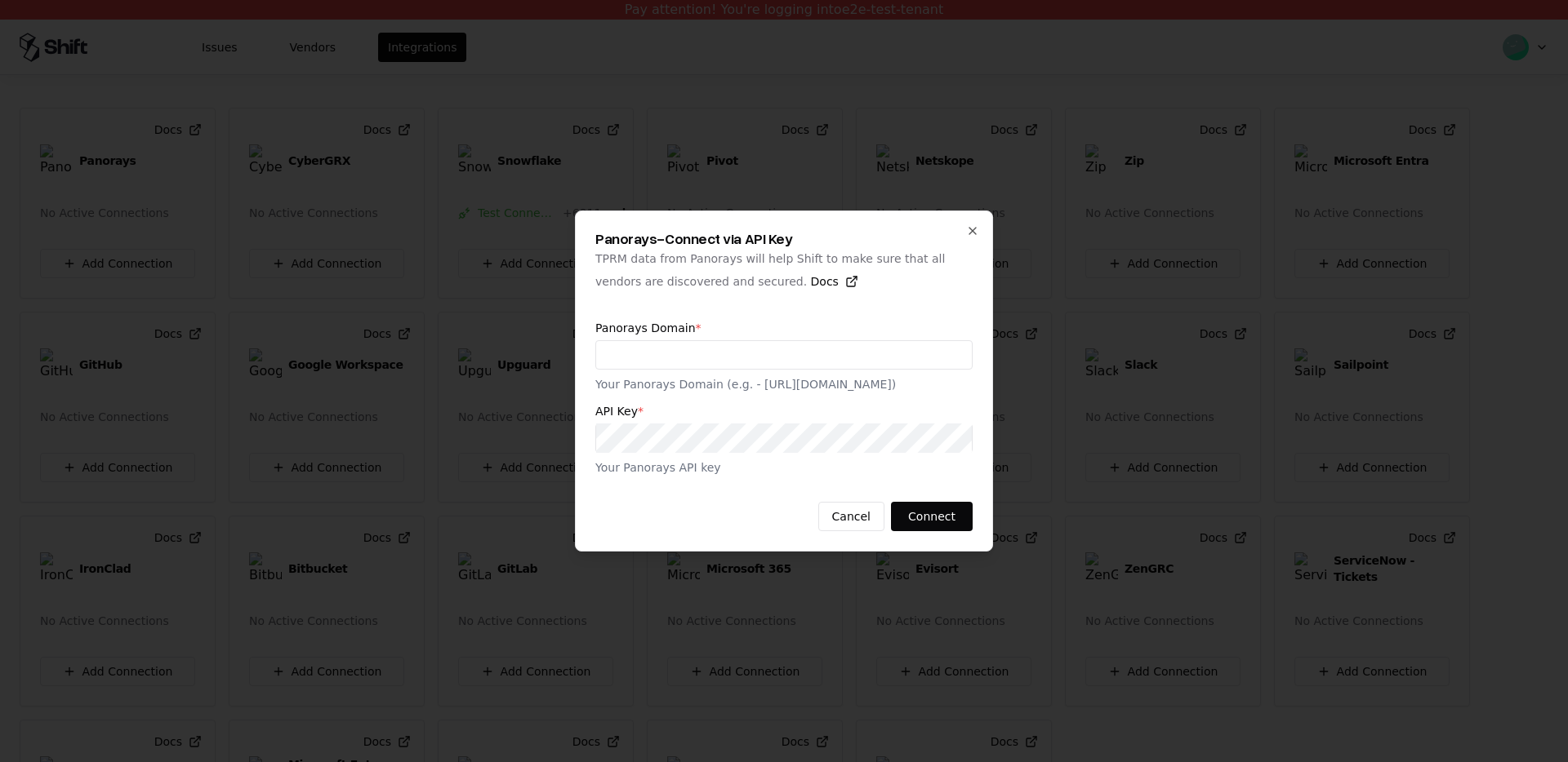
click at [981, 234] on div "Panorays - Connect via API Key TPRM data from Panorays will help Shift to make …" at bounding box center [783, 381] width 418 height 341
click at [974, 233] on icon "button" at bounding box center [972, 230] width 6 height 6
